Goal: Information Seeking & Learning: Learn about a topic

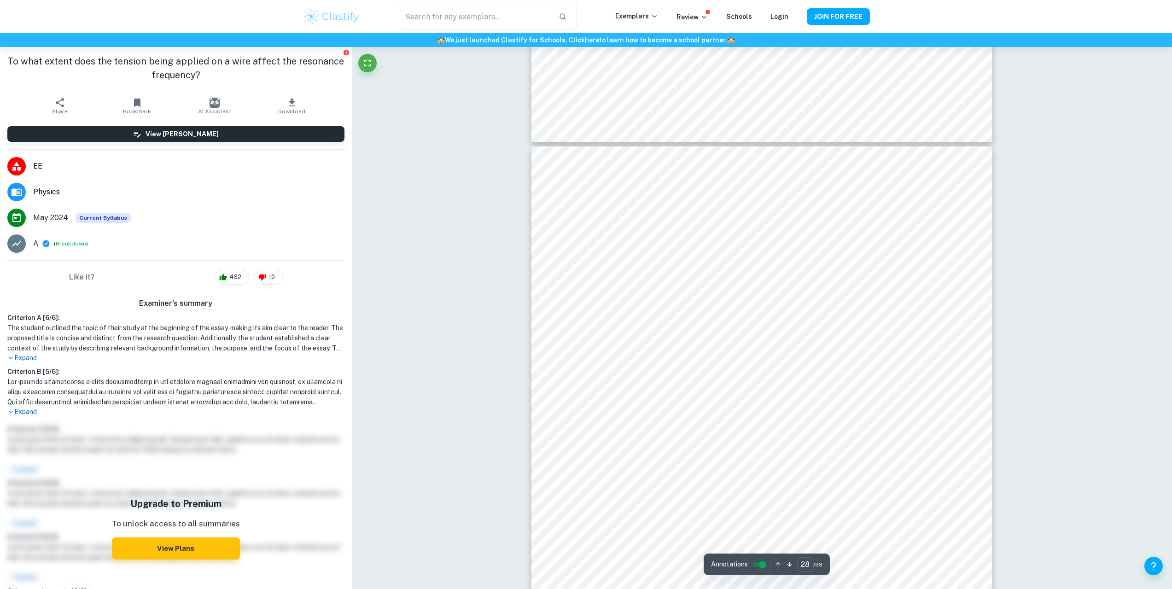
scroll to position [16233, 0]
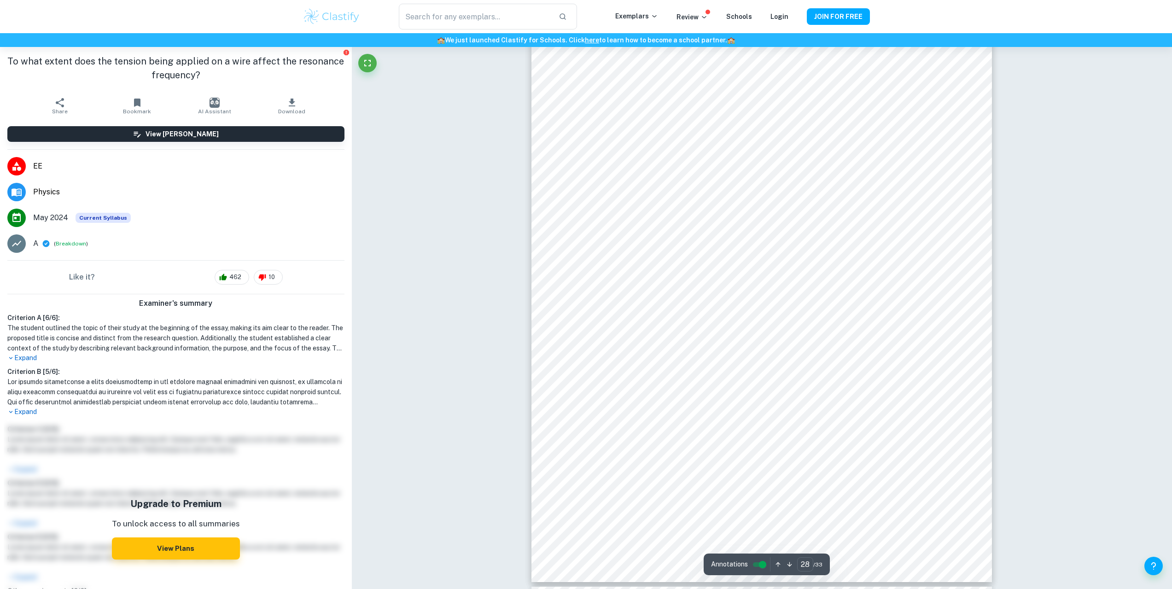
scroll to position [16233, 0]
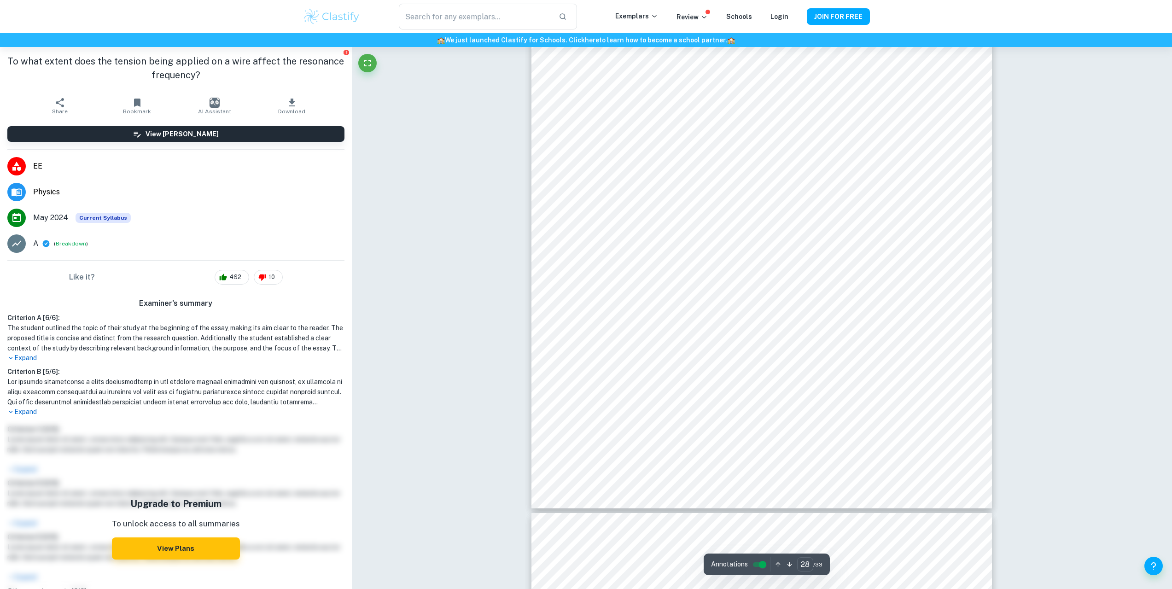
type input "29"
